Goal: Information Seeking & Learning: Learn about a topic

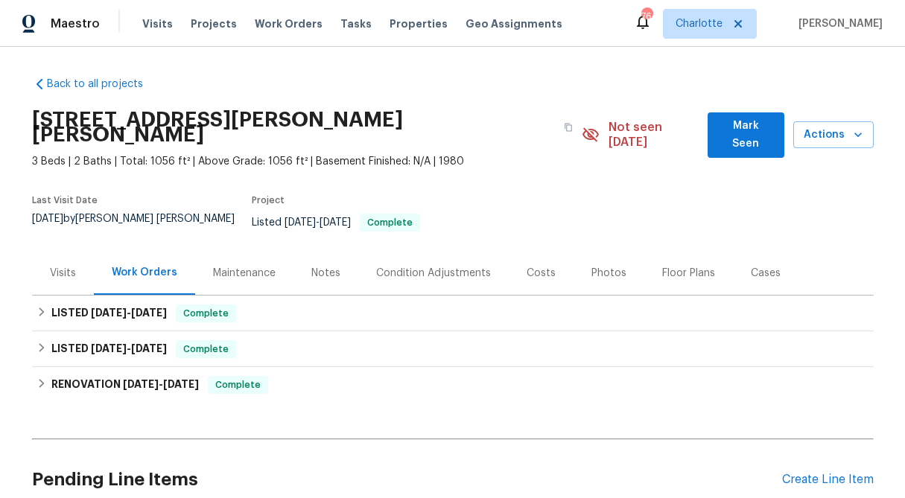
scroll to position [107, 0]
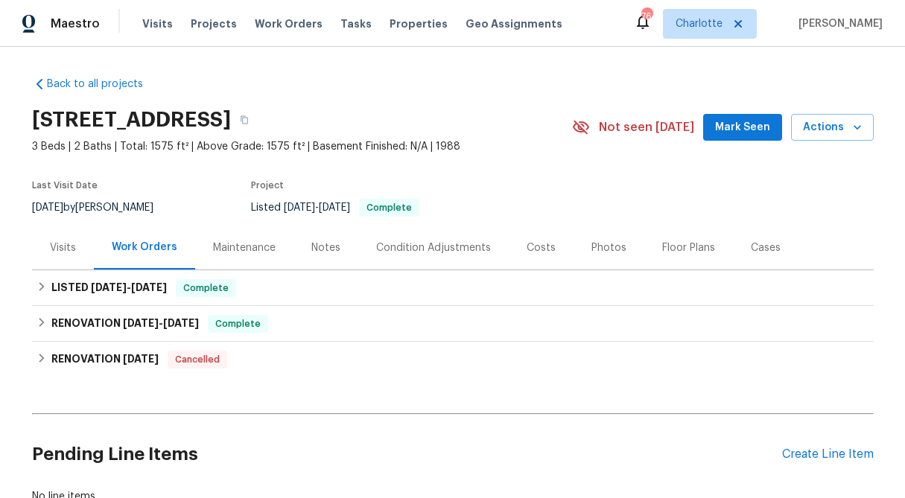
scroll to position [107, 0]
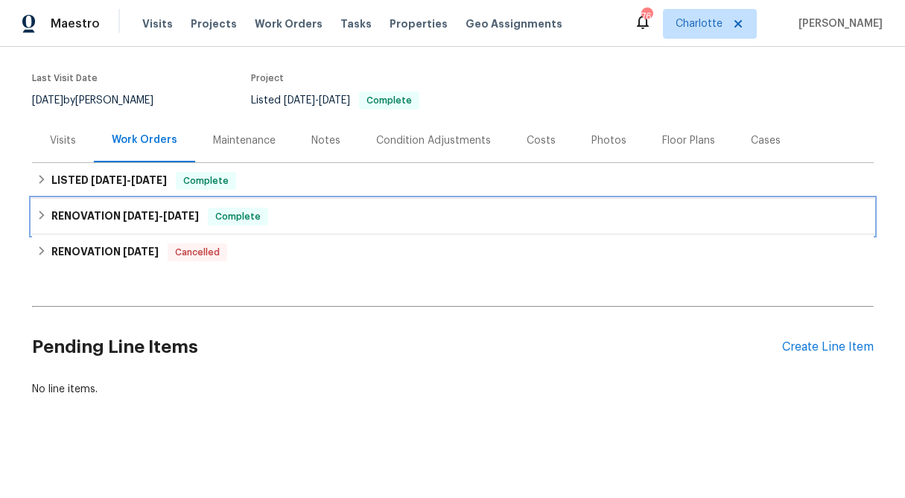
click at [48, 215] on div "RENOVATION 6/25/25 - 7/11/25 Complete" at bounding box center [453, 217] width 833 height 18
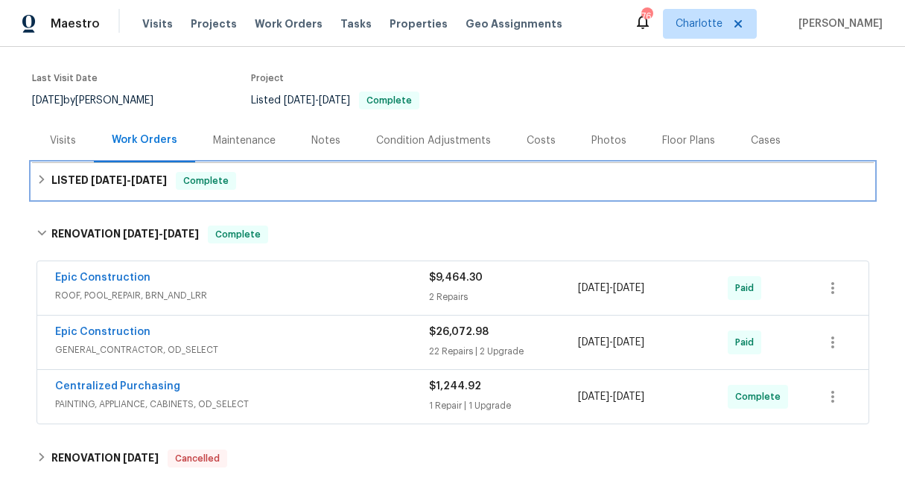
click at [37, 185] on div "LISTED 7/23/25 - 7/24/25 Complete" at bounding box center [453, 181] width 833 height 18
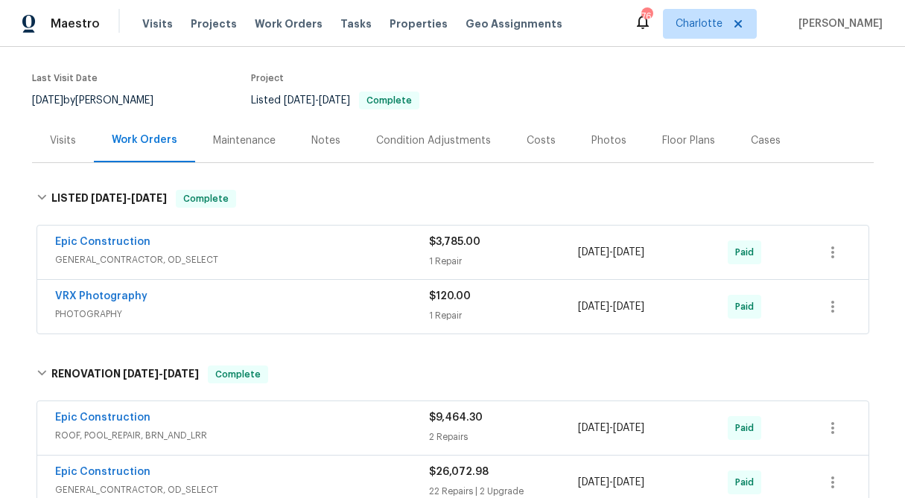
click at [454, 253] on div "$3,785.00 1 Repair" at bounding box center [504, 253] width 150 height 36
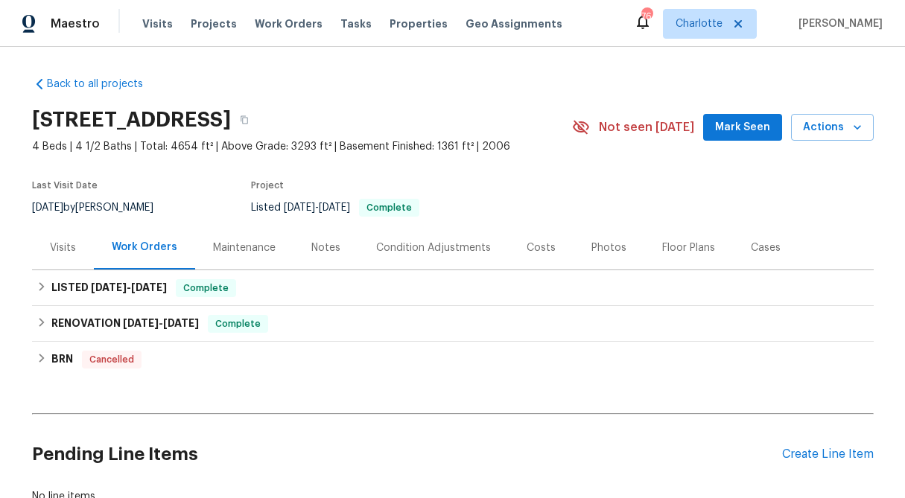
click at [29, 317] on div "Back to all projects 18550 Kerill Rd, Triangle, VA 22172 4 Beds | 4 1/2 Baths |…" at bounding box center [452, 272] width 905 height 451
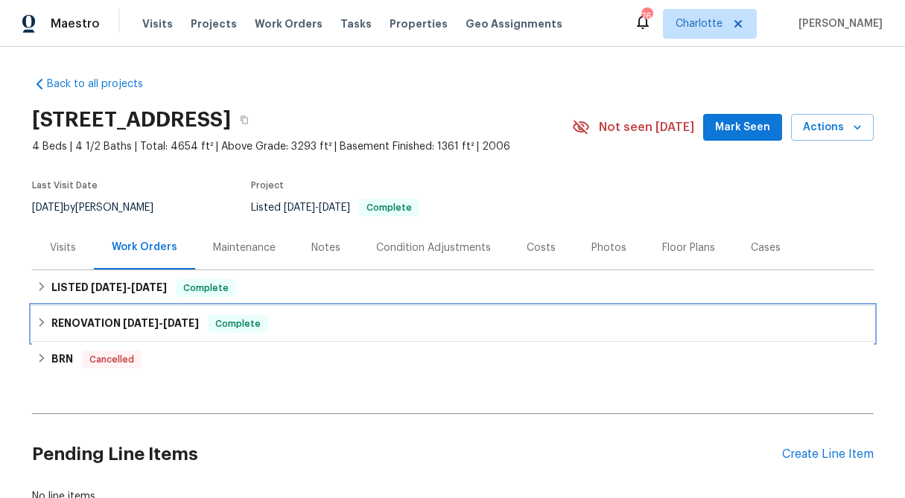
click at [46, 323] on icon at bounding box center [42, 322] width 10 height 10
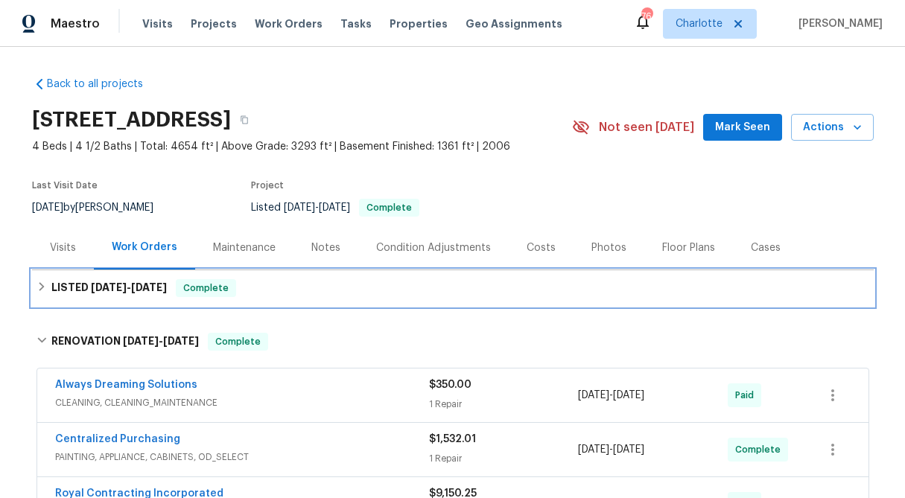
click at [39, 287] on icon at bounding box center [42, 287] width 10 height 10
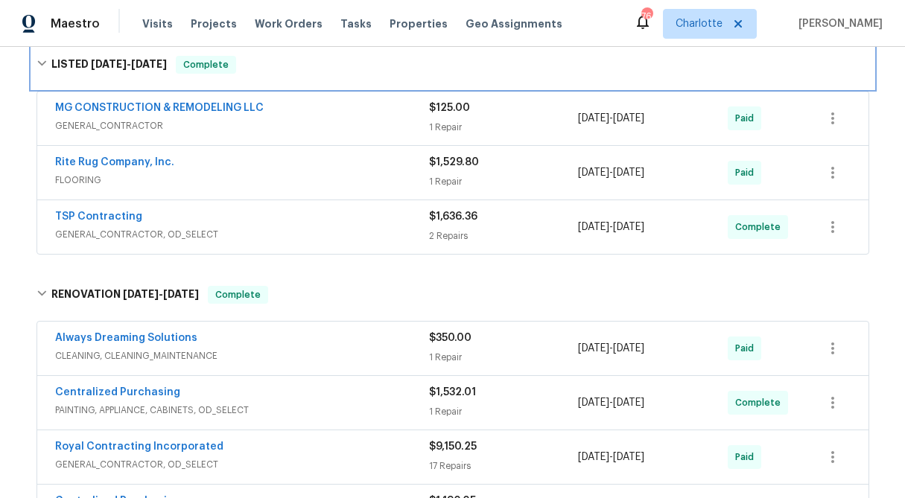
scroll to position [240, 0]
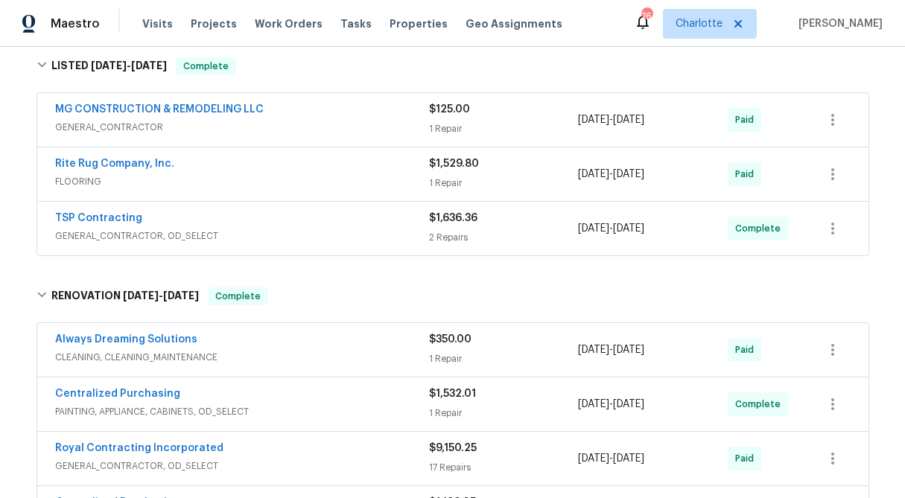
click at [164, 172] on div "Rite Rug Company, Inc." at bounding box center [242, 165] width 374 height 18
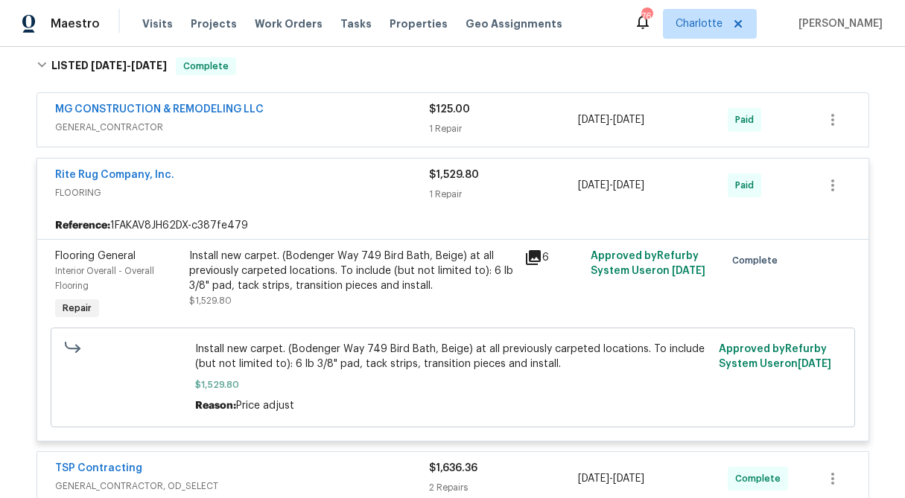
click at [291, 290] on div "Install new carpet. (Bodenger Way 749 Bird Bath, Beige) at all previously carpe…" at bounding box center [352, 271] width 326 height 45
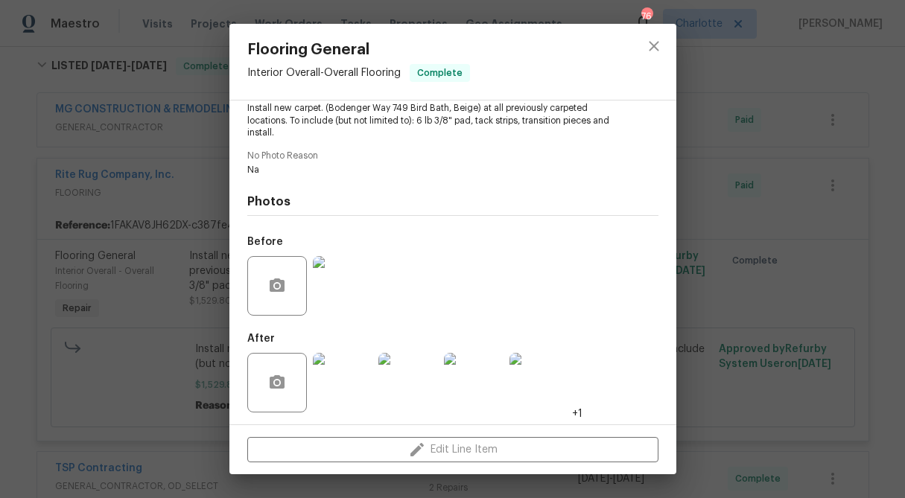
scroll to position [175, 0]
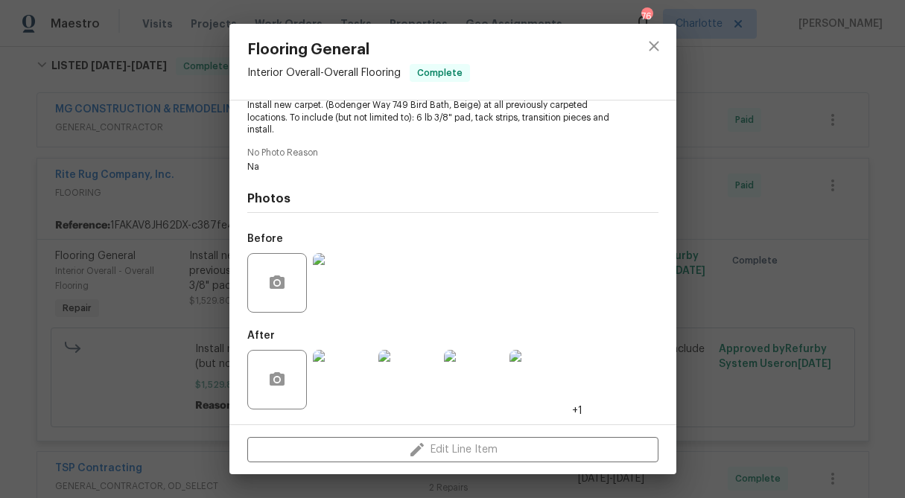
click at [332, 402] on img at bounding box center [343, 380] width 60 height 60
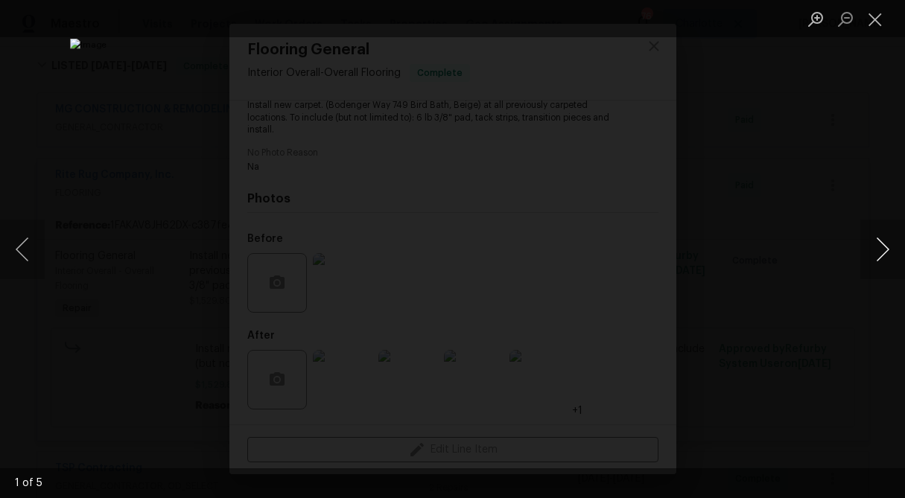
click at [876, 252] on button "Next image" at bounding box center [882, 250] width 45 height 60
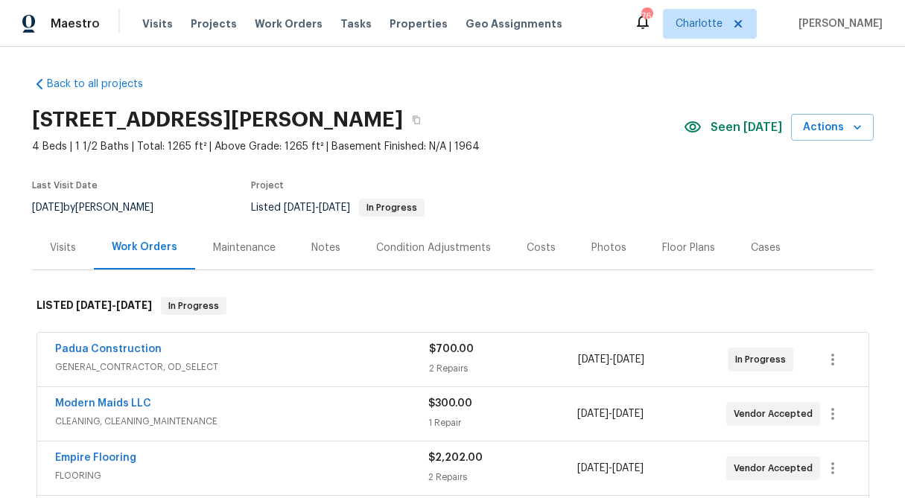
scroll to position [42, 0]
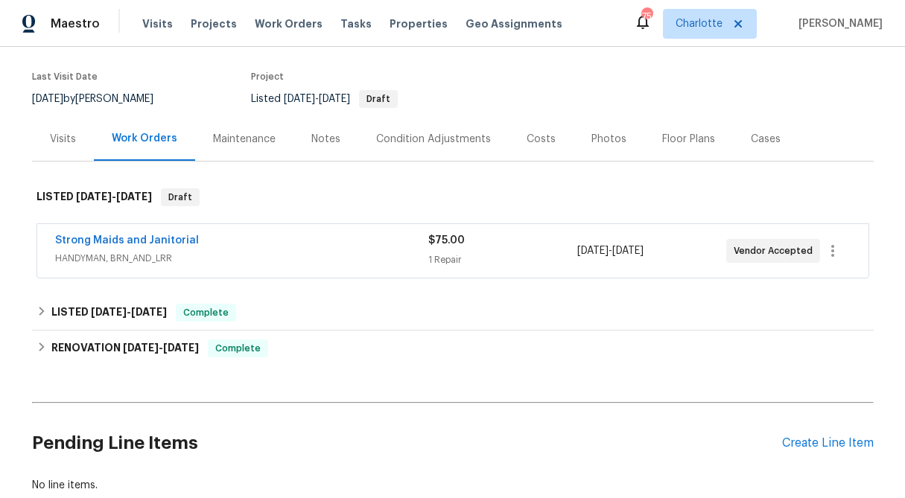
click at [447, 253] on div "1 Repair" at bounding box center [502, 260] width 149 height 15
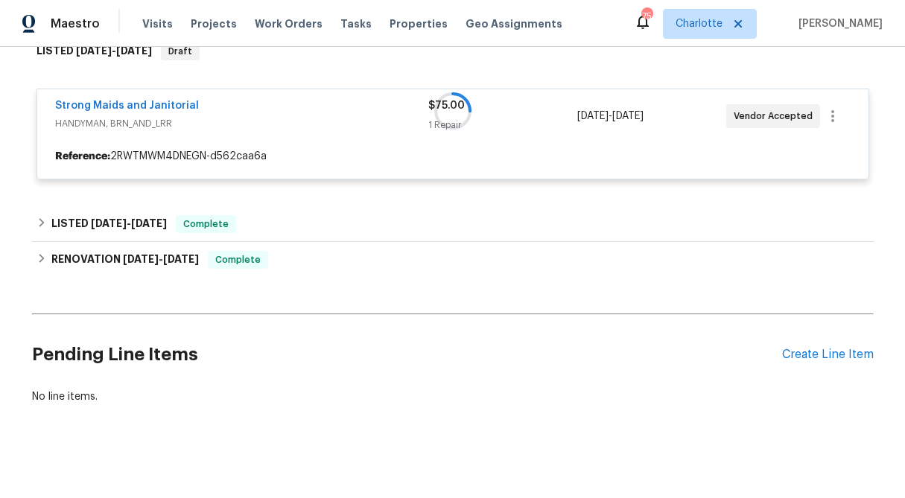
scroll to position [262, 0]
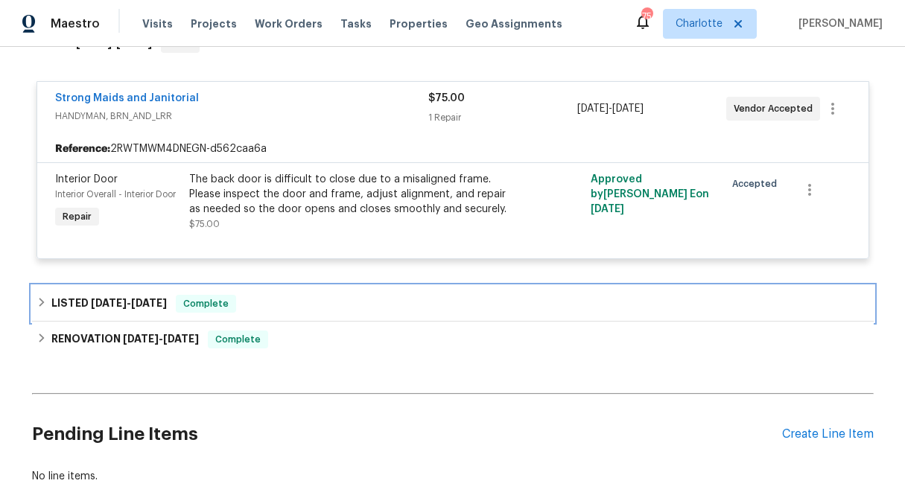
click at [44, 301] on icon at bounding box center [42, 302] width 10 height 10
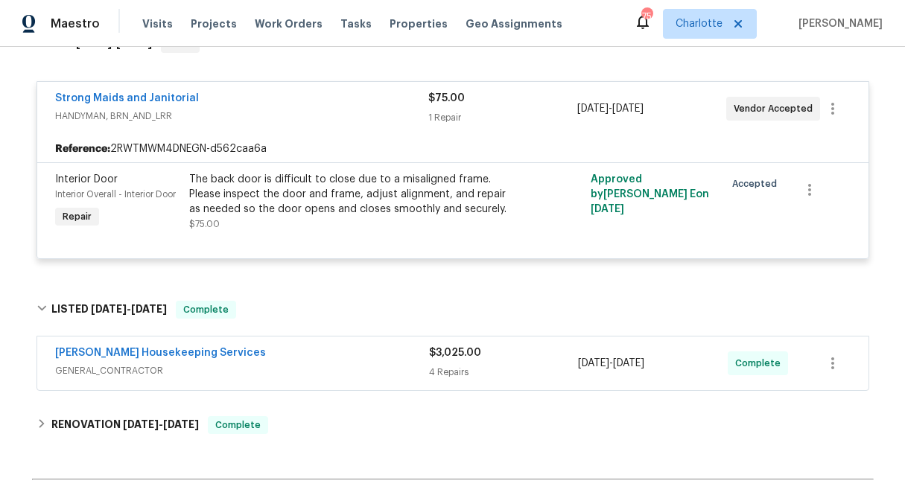
click at [448, 360] on div "$3,025.00" at bounding box center [504, 353] width 150 height 15
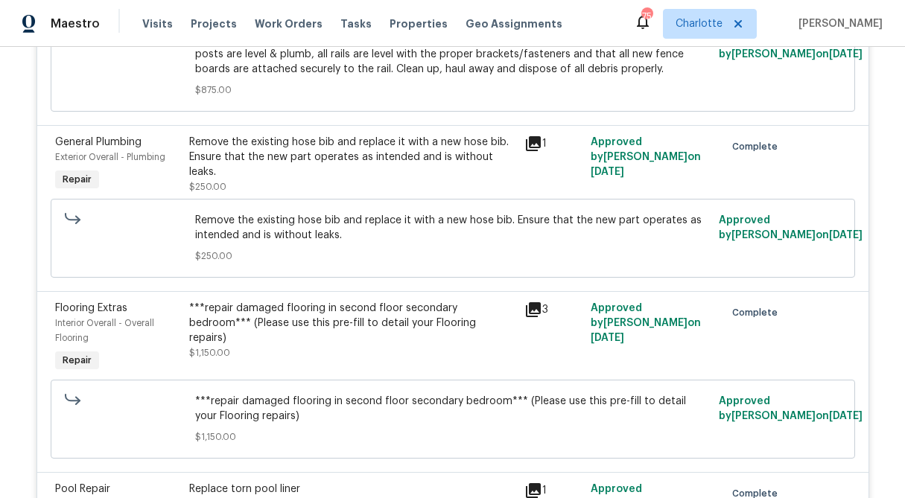
scroll to position [780, 0]
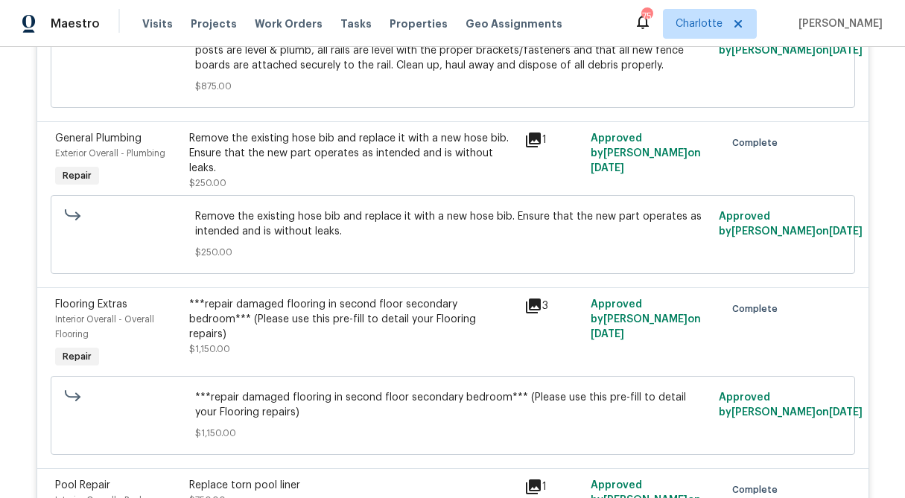
click at [326, 319] on div "***repair damaged flooring in second floor secondary bedroom*** (Please use thi…" at bounding box center [352, 319] width 326 height 45
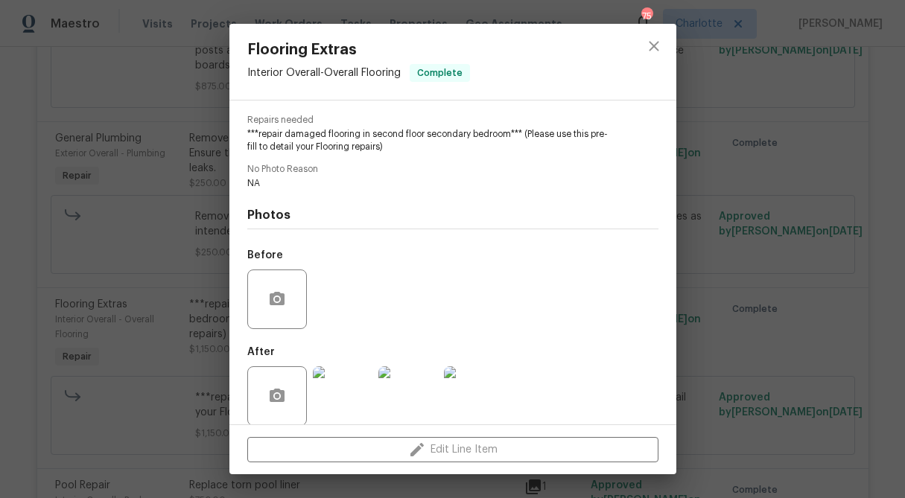
scroll to position [162, 0]
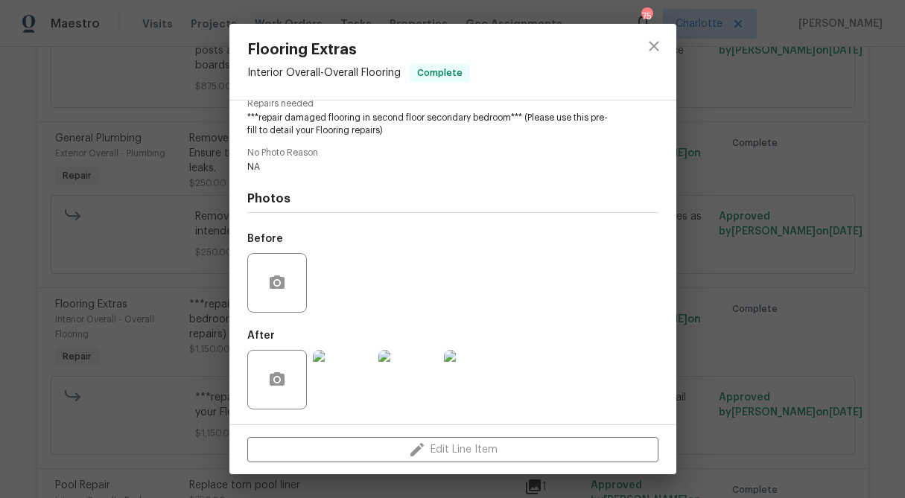
click at [339, 404] on img at bounding box center [343, 380] width 60 height 60
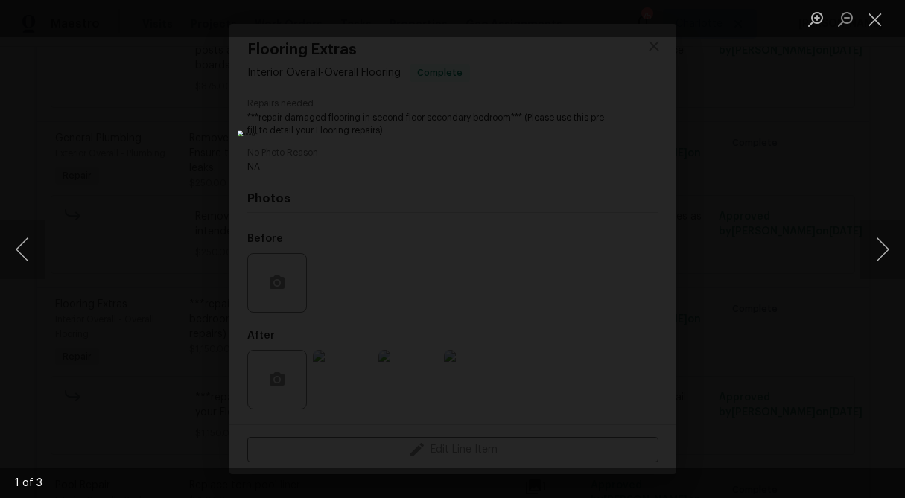
click at [887, 4] on li "Lightbox" at bounding box center [875, 18] width 30 height 37
click at [878, 17] on button "Close lightbox" at bounding box center [875, 19] width 30 height 26
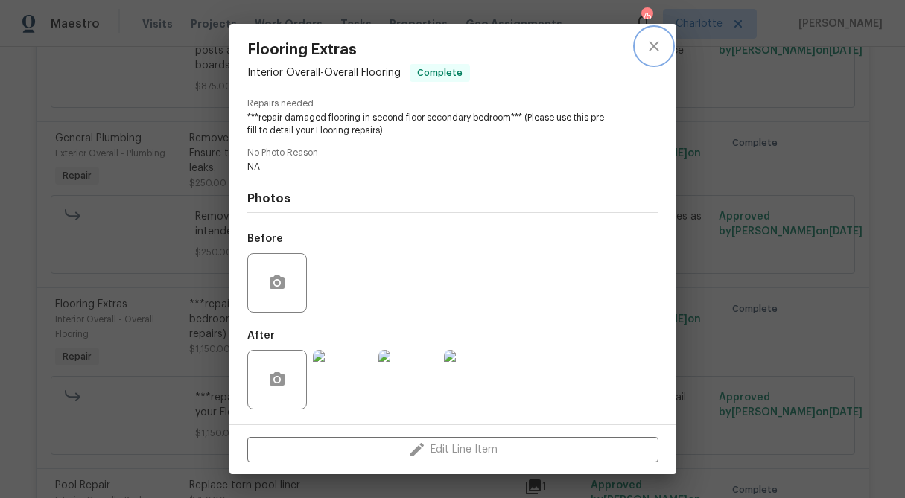
click at [661, 45] on icon "close" at bounding box center [654, 46] width 18 height 18
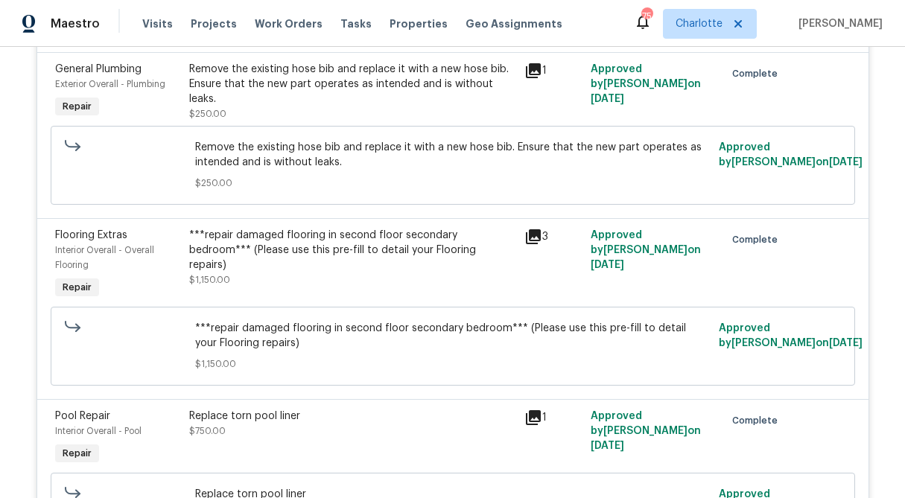
scroll to position [846, 0]
